Goal: Transaction & Acquisition: Purchase product/service

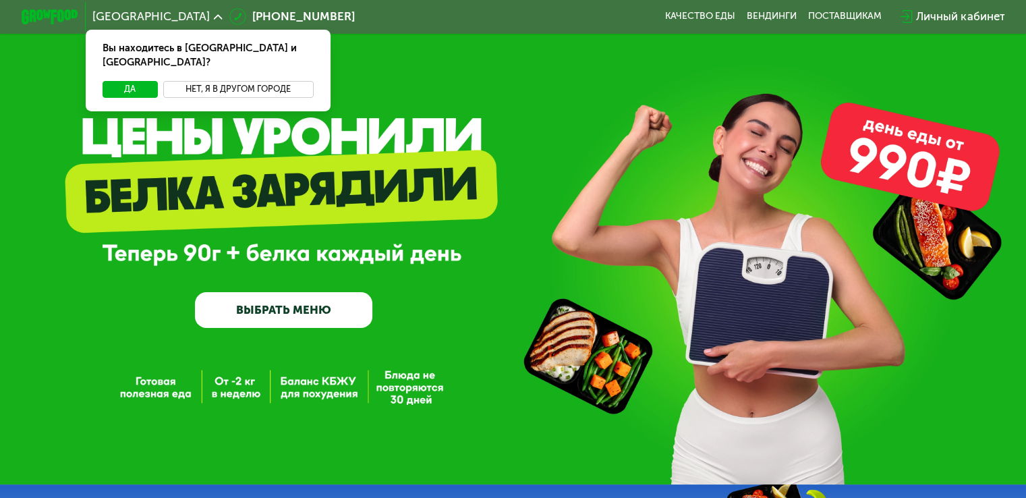
click at [221, 81] on button "Нет, я в другом городе" at bounding box center [238, 89] width 150 height 17
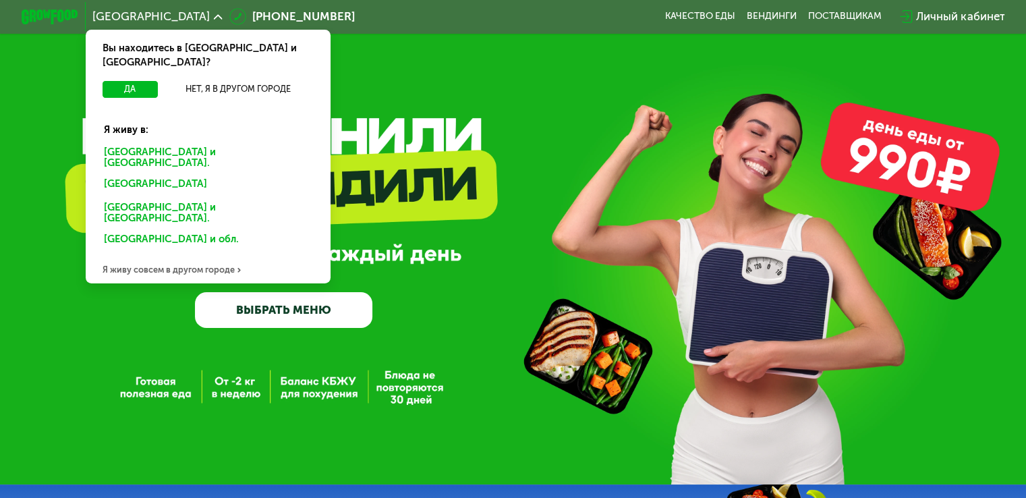
click at [166, 174] on div "[GEOGRAPHIC_DATA] и [GEOGRAPHIC_DATA]." at bounding box center [205, 185] width 223 height 23
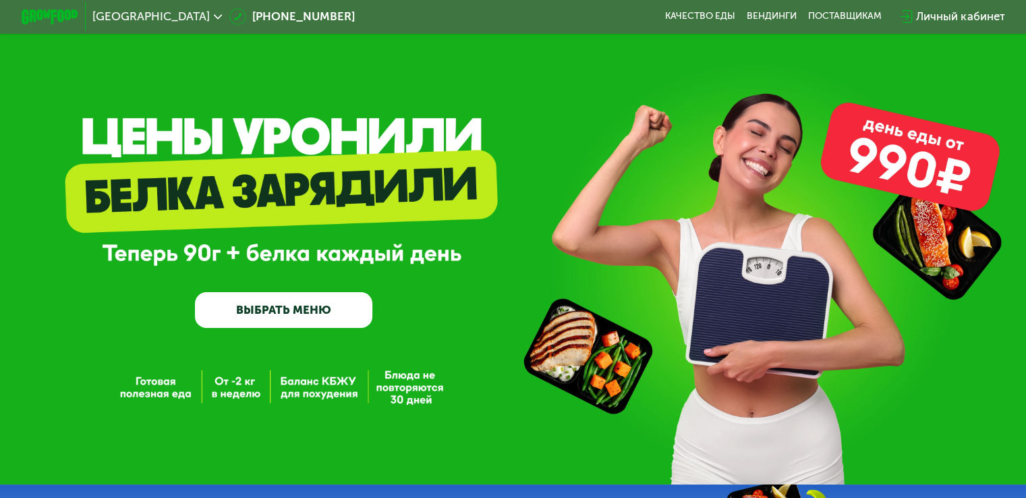
click at [240, 319] on link "ВЫБРАТЬ МЕНЮ" at bounding box center [283, 310] width 177 height 36
click at [279, 318] on link "ВЫБРАТЬ МЕНЮ" at bounding box center [283, 310] width 177 height 36
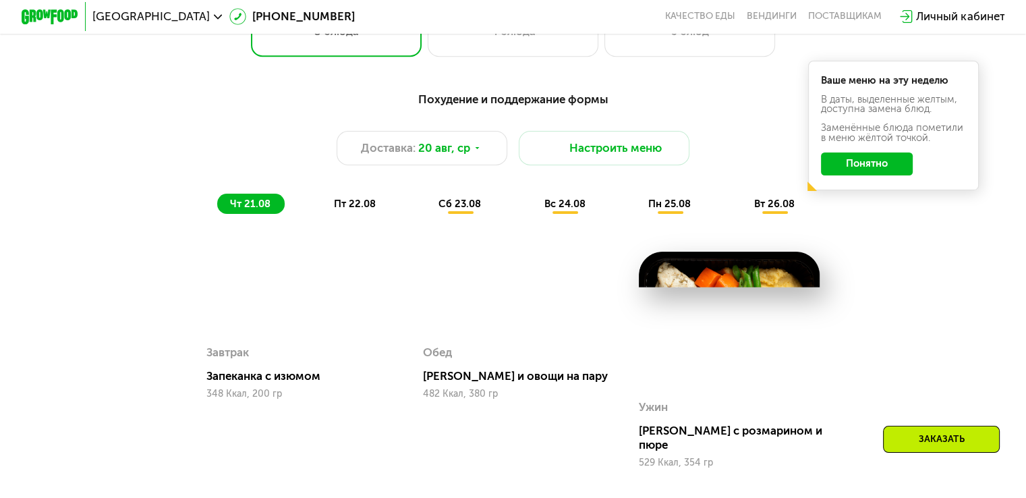
scroll to position [674, 0]
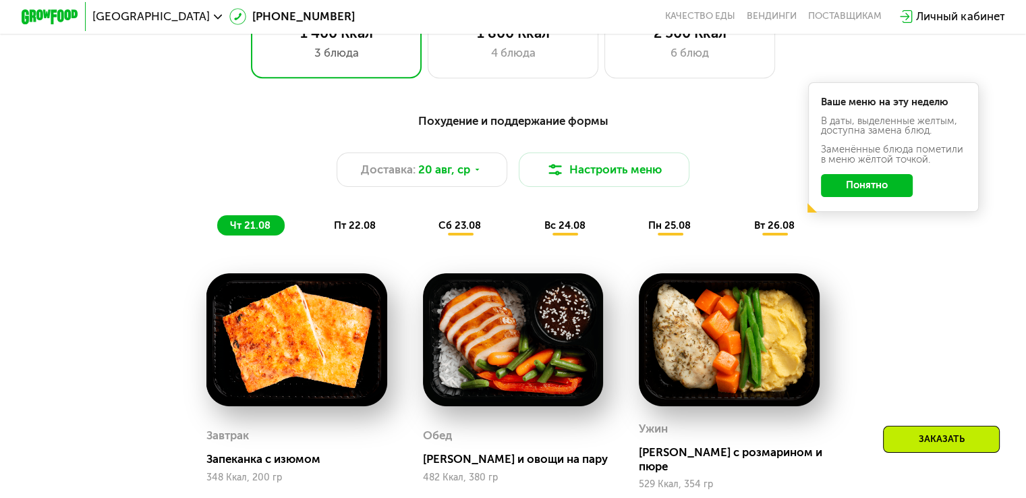
click at [902, 196] on button "Понятно" at bounding box center [867, 185] width 92 height 23
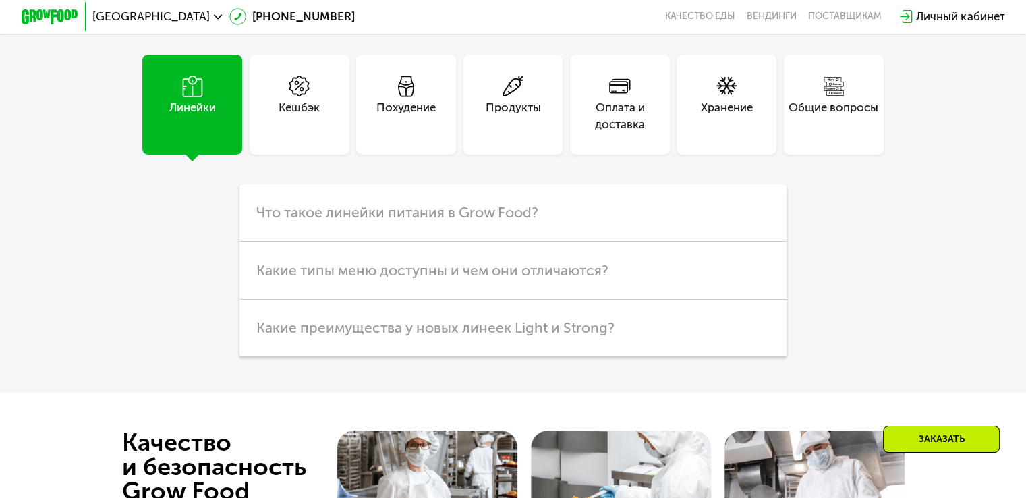
scroll to position [3506, 0]
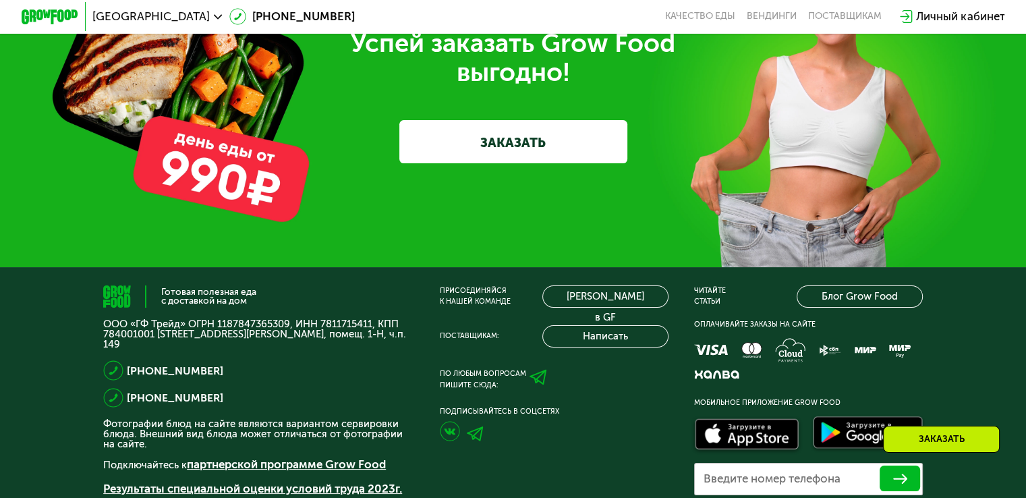
click at [520, 163] on link "ЗАКАЗАТЬ" at bounding box center [513, 141] width 228 height 42
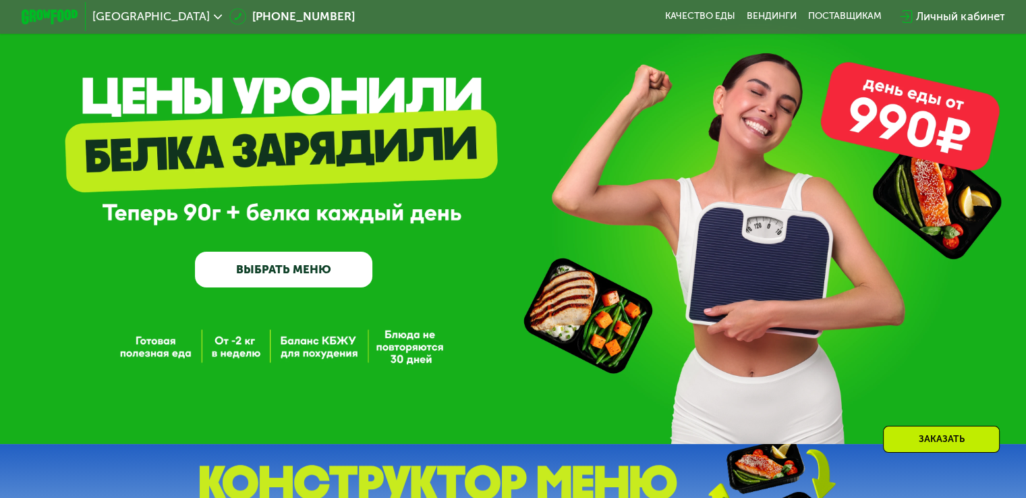
scroll to position [0, 0]
